Goal: Task Accomplishment & Management: Manage account settings

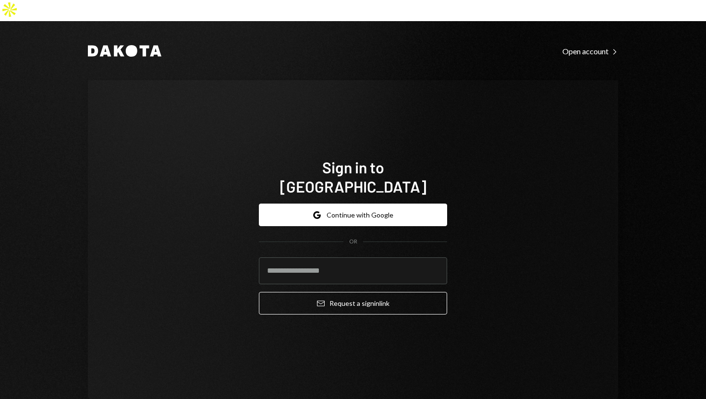
type input "**********"
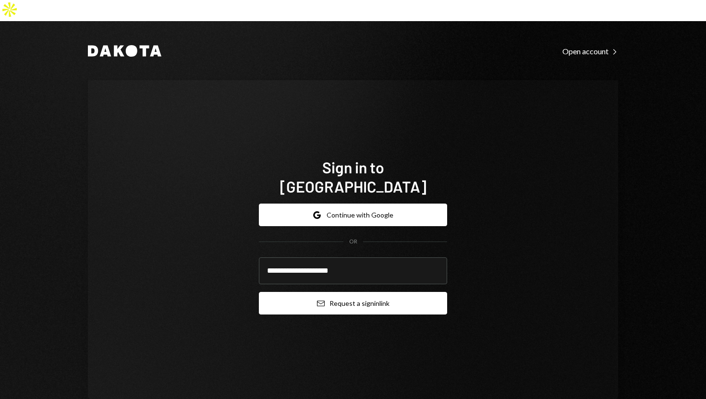
click at [282, 292] on button "Email Request a sign in link" at bounding box center [353, 303] width 188 height 23
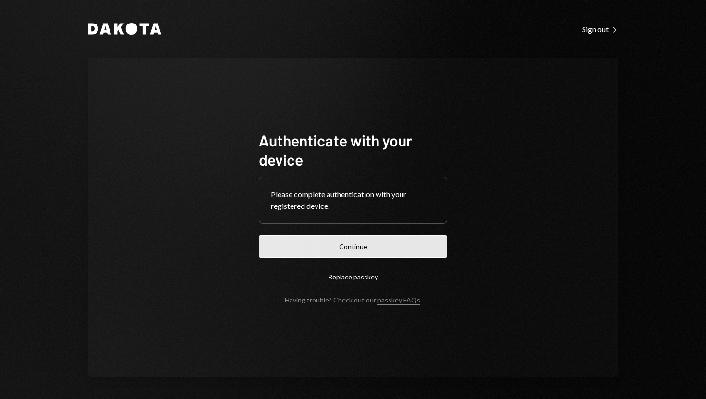
click at [338, 247] on button "Continue" at bounding box center [353, 246] width 188 height 23
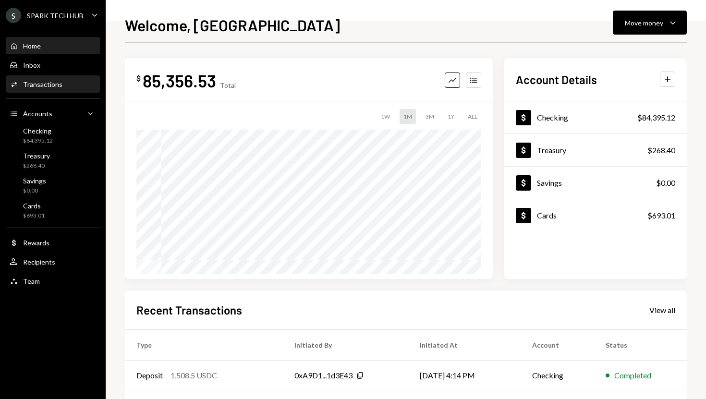
click at [68, 84] on div "Activities Transactions" at bounding box center [53, 84] width 86 height 9
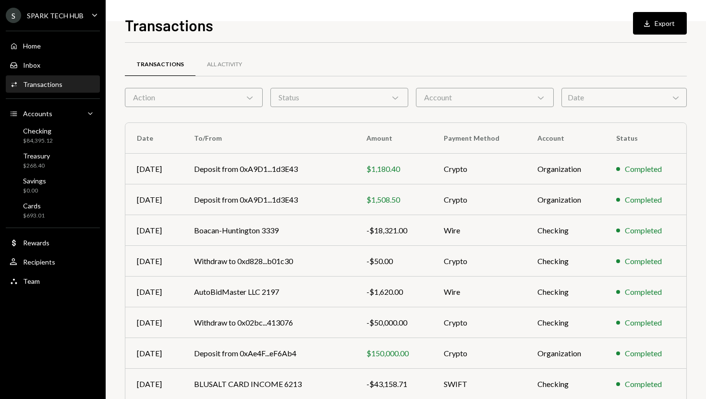
click at [207, 99] on div "Action Chevron Down" at bounding box center [194, 97] width 138 height 19
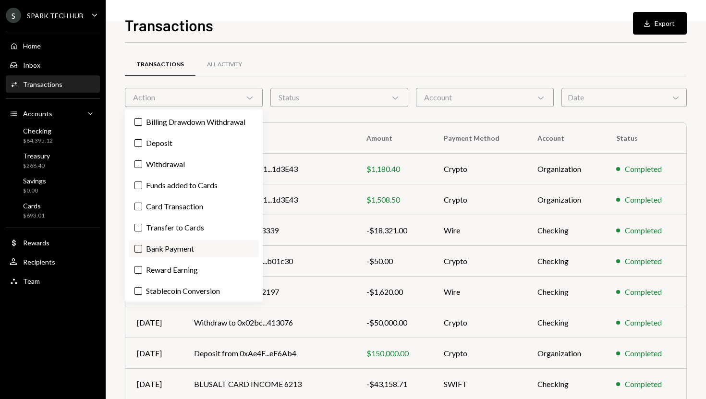
click at [137, 247] on button "Bank Payment" at bounding box center [139, 249] width 8 height 8
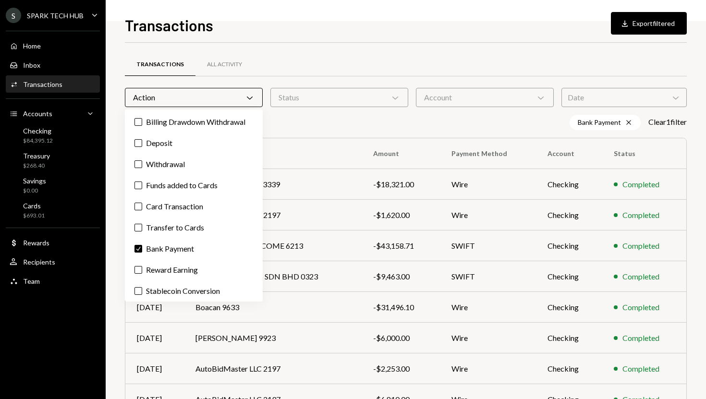
click at [118, 331] on div "Transactions Download Export filtered Transactions All Activity Action Chevron …" at bounding box center [406, 199] width 601 height 399
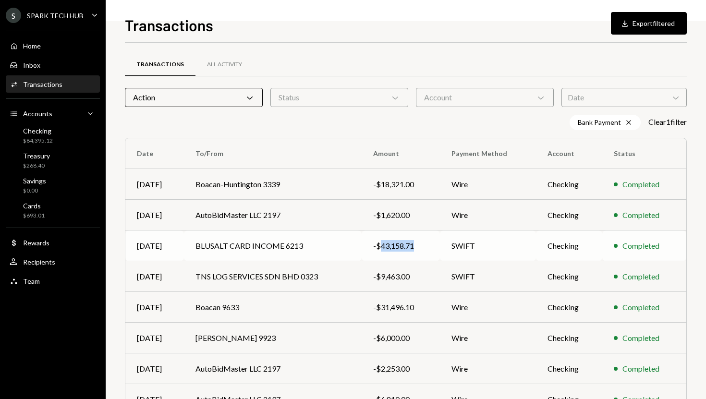
copy div "43,158.71"
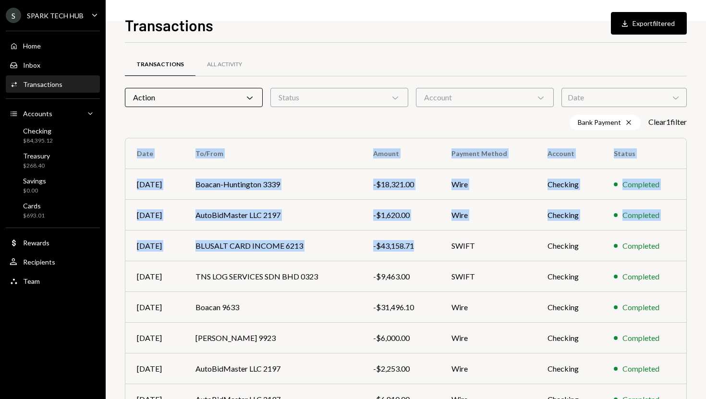
drag, startPoint x: 417, startPoint y: 248, endPoint x: 326, endPoint y: 126, distance: 152.5
click at [326, 126] on div "Transactions All Activity Action Chevron Down Status Chevron Down Account Chevr…" at bounding box center [406, 287] width 562 height 459
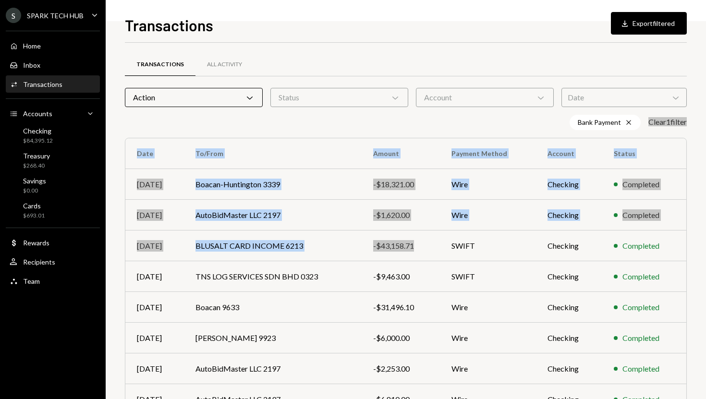
click at [354, 53] on div "Transactions All Activity" at bounding box center [406, 64] width 562 height 25
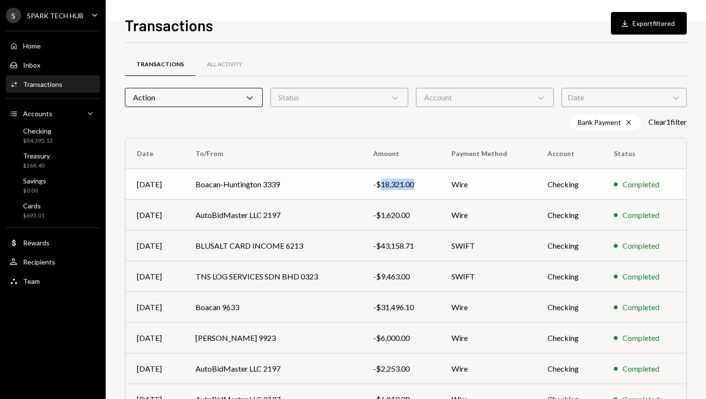
drag, startPoint x: 420, startPoint y: 185, endPoint x: 382, endPoint y: 186, distance: 38.0
click at [382, 186] on div "-$18,321.00" at bounding box center [400, 185] width 55 height 12
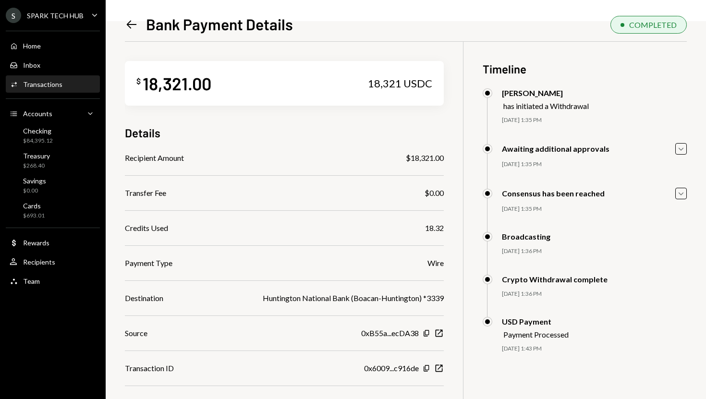
click at [180, 87] on div "18,321.00" at bounding box center [177, 84] width 69 height 22
click at [175, 76] on div "18,321.00" at bounding box center [177, 84] width 69 height 22
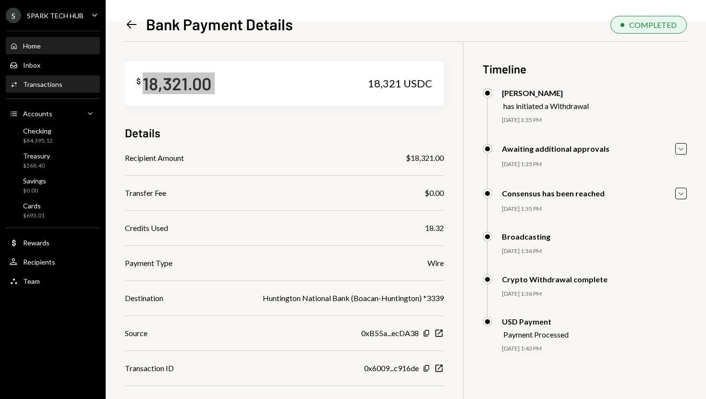
click at [62, 45] on div "Home Home" at bounding box center [53, 46] width 86 height 9
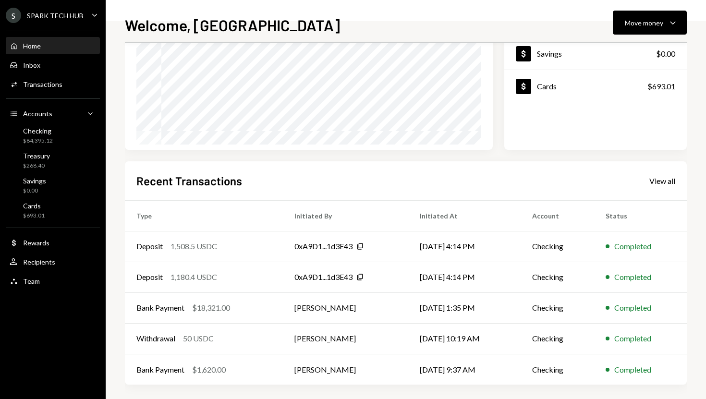
scroll to position [134, 0]
